Goal: Find specific page/section: Find specific page/section

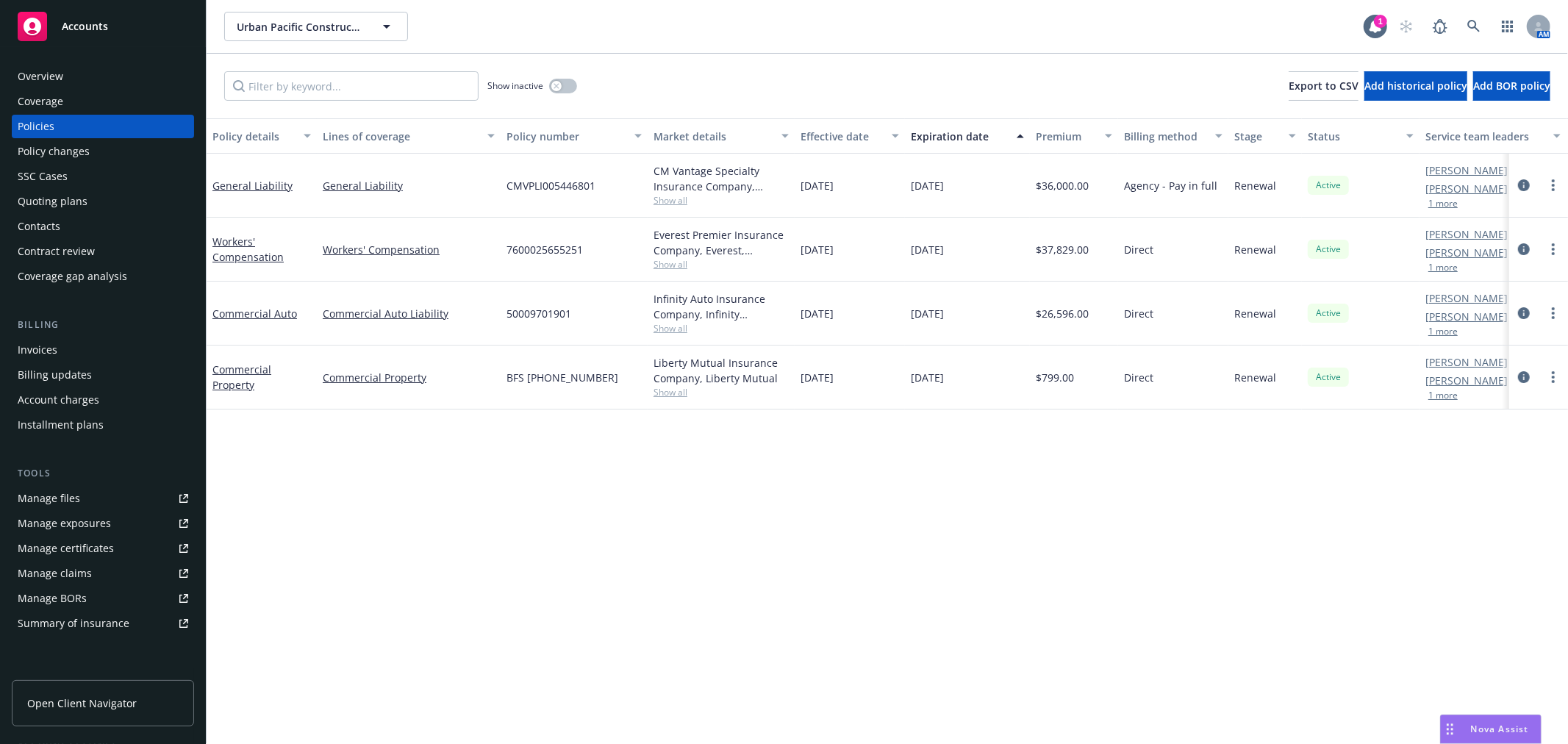
click at [92, 32] on div "Accounts" at bounding box center [103, 26] width 171 height 29
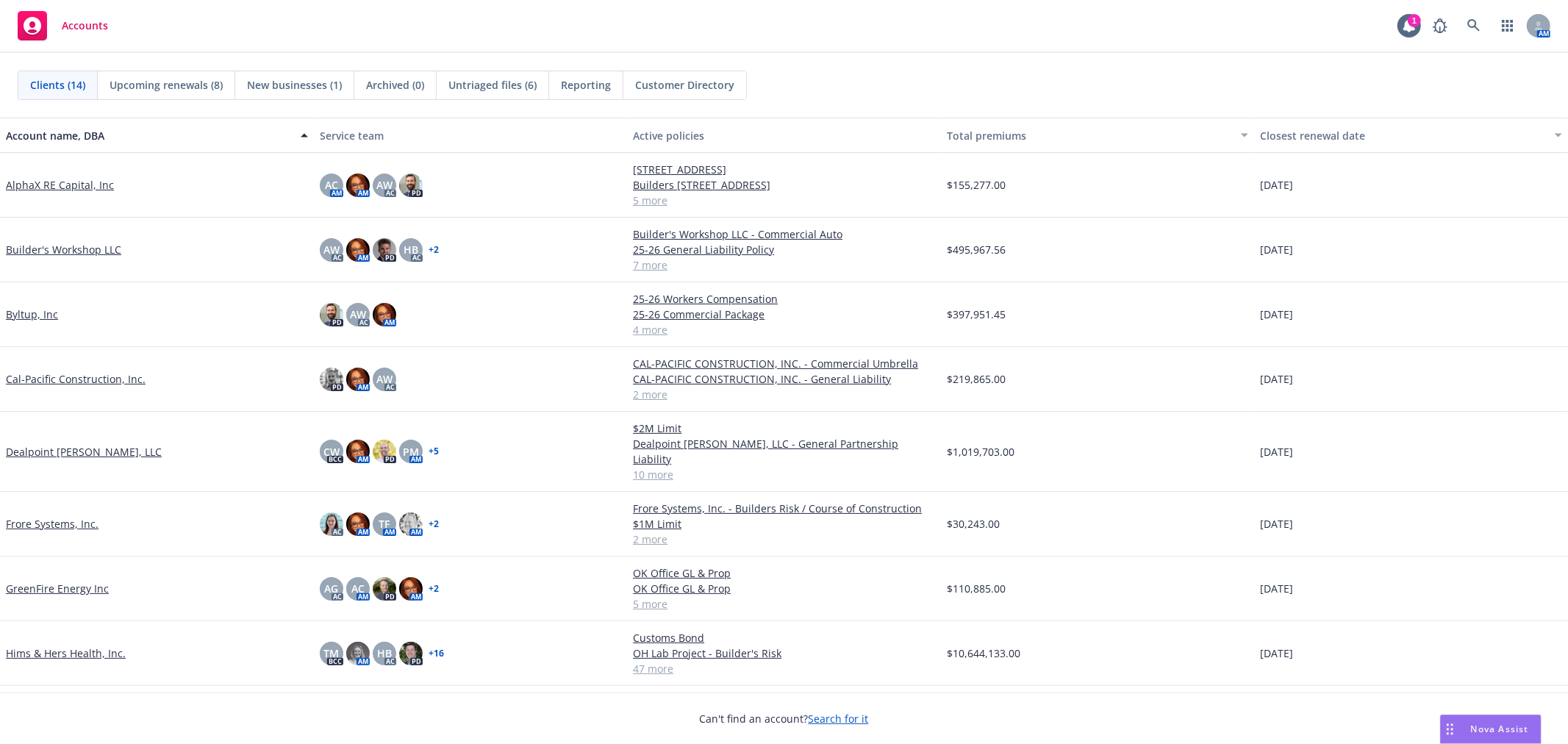
click at [66, 247] on link "Builder's Workshop LLC" at bounding box center [63, 249] width 115 height 16
